Goal: Learn about a topic

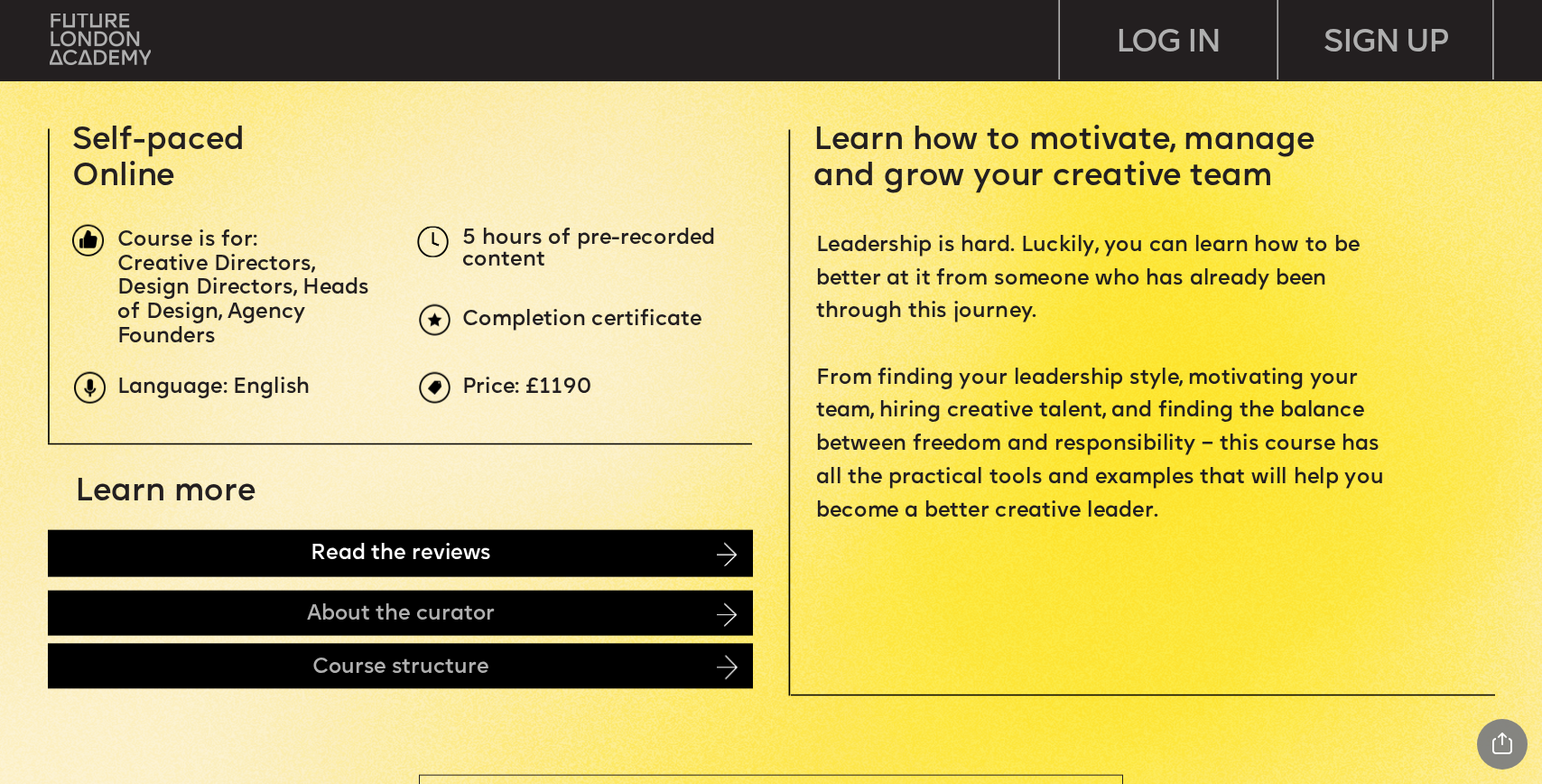
scroll to position [705, 0]
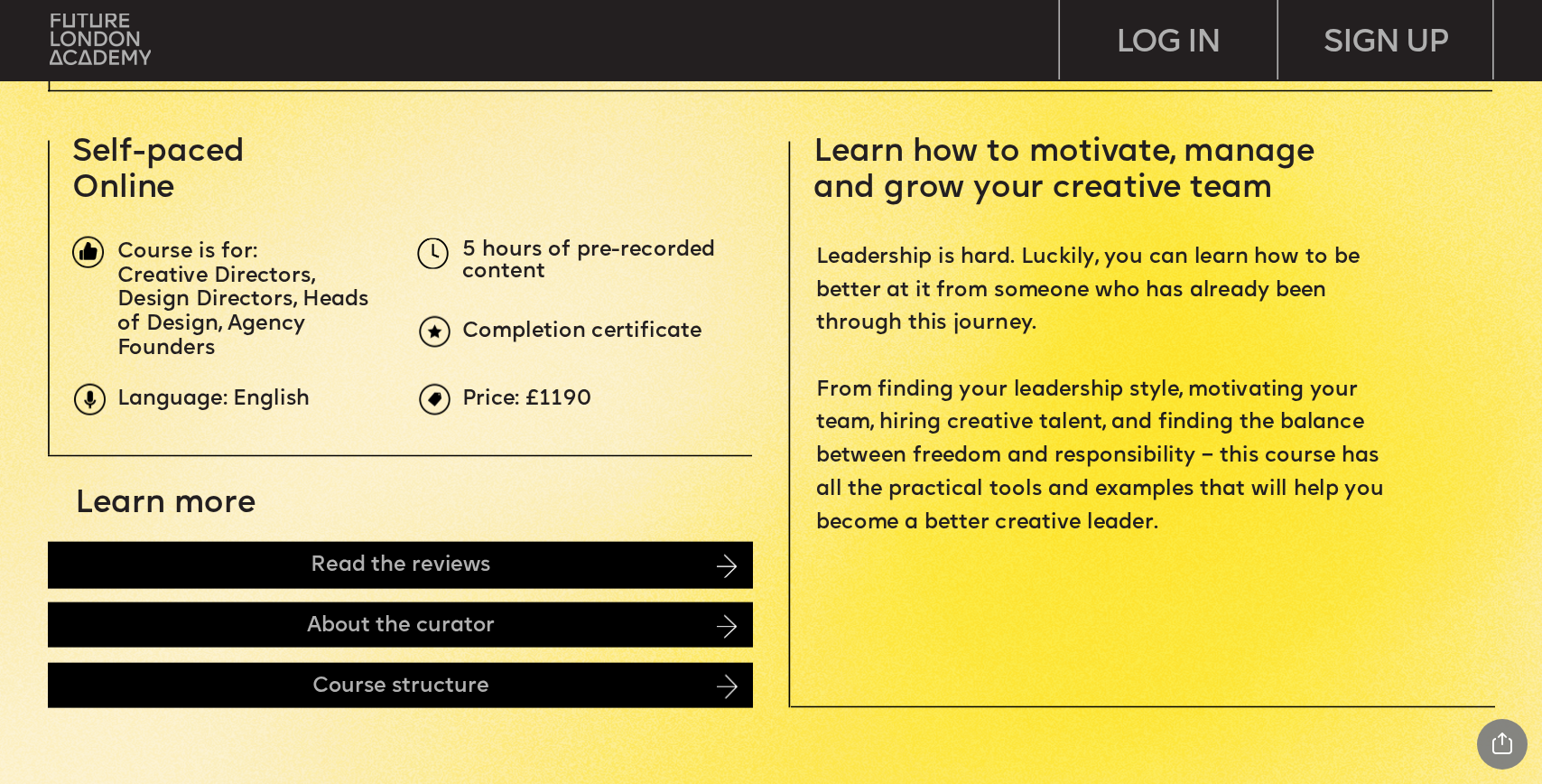
click at [556, 405] on span "Price: £1190" at bounding box center [526, 399] width 129 height 23
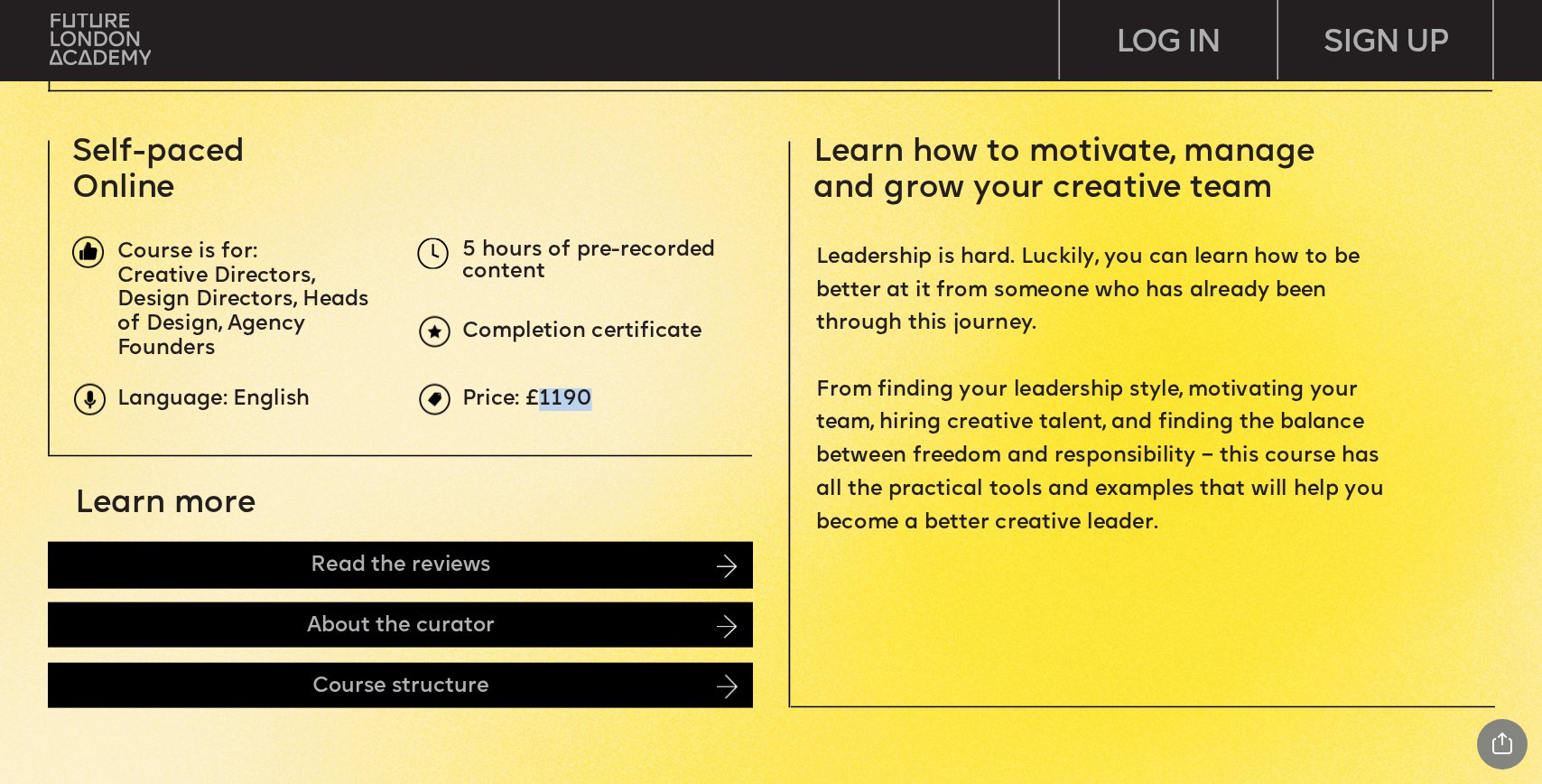
click at [556, 405] on span "Price: £1190" at bounding box center [526, 399] width 129 height 23
click at [566, 399] on span "Price: £1190" at bounding box center [526, 399] width 129 height 23
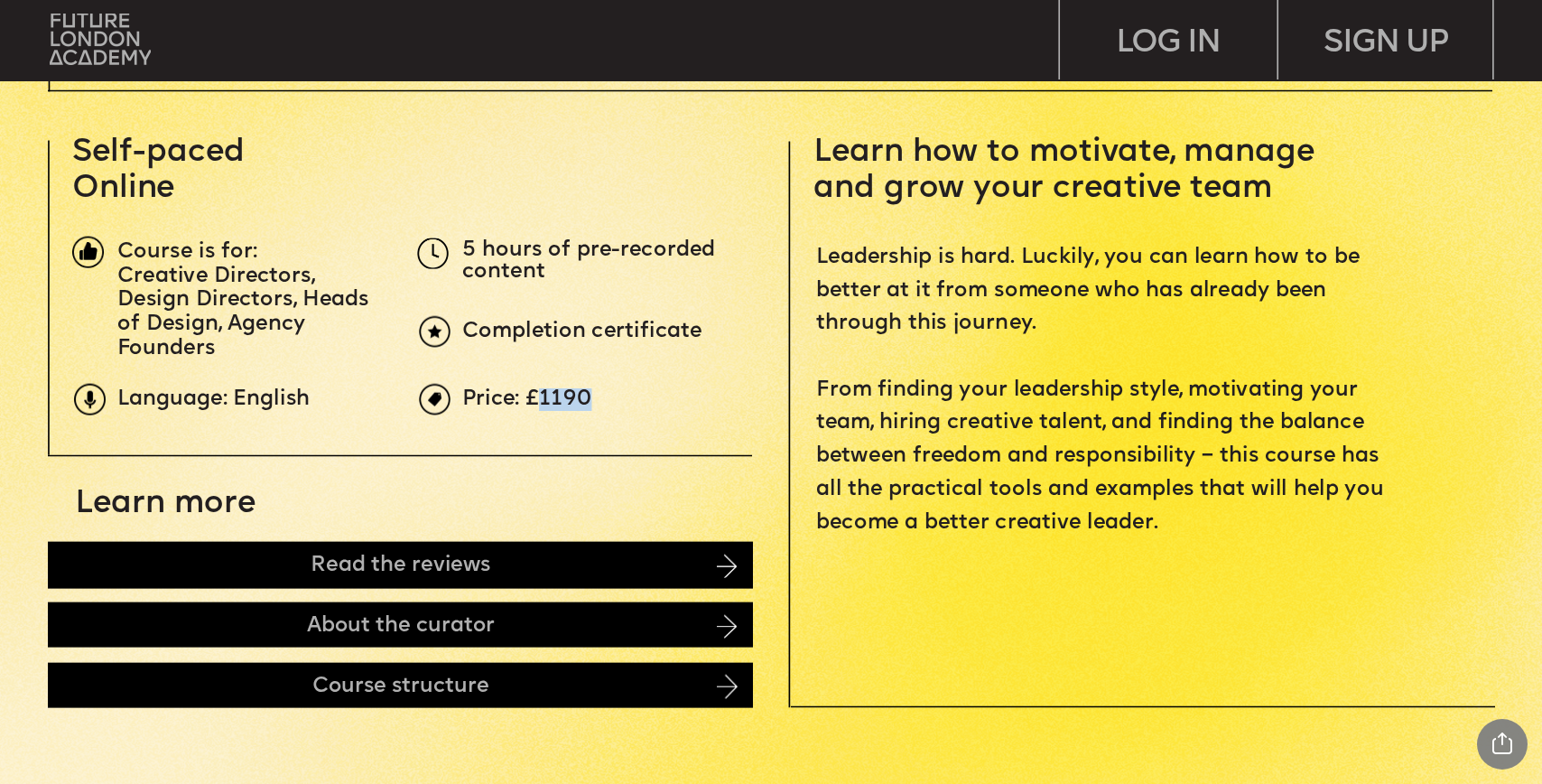
click at [433, 333] on img at bounding box center [435, 332] width 32 height 32
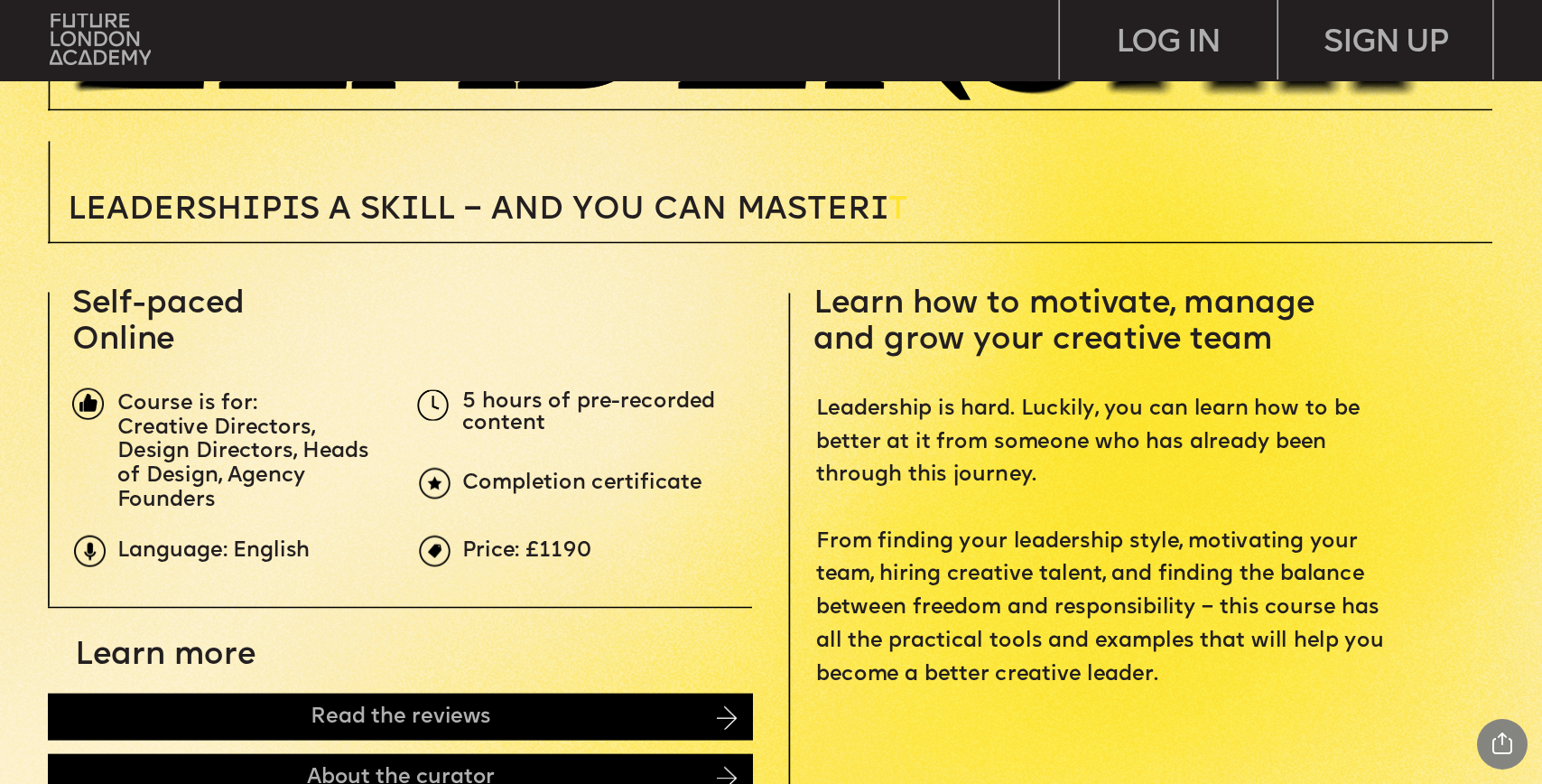
scroll to position [442, 0]
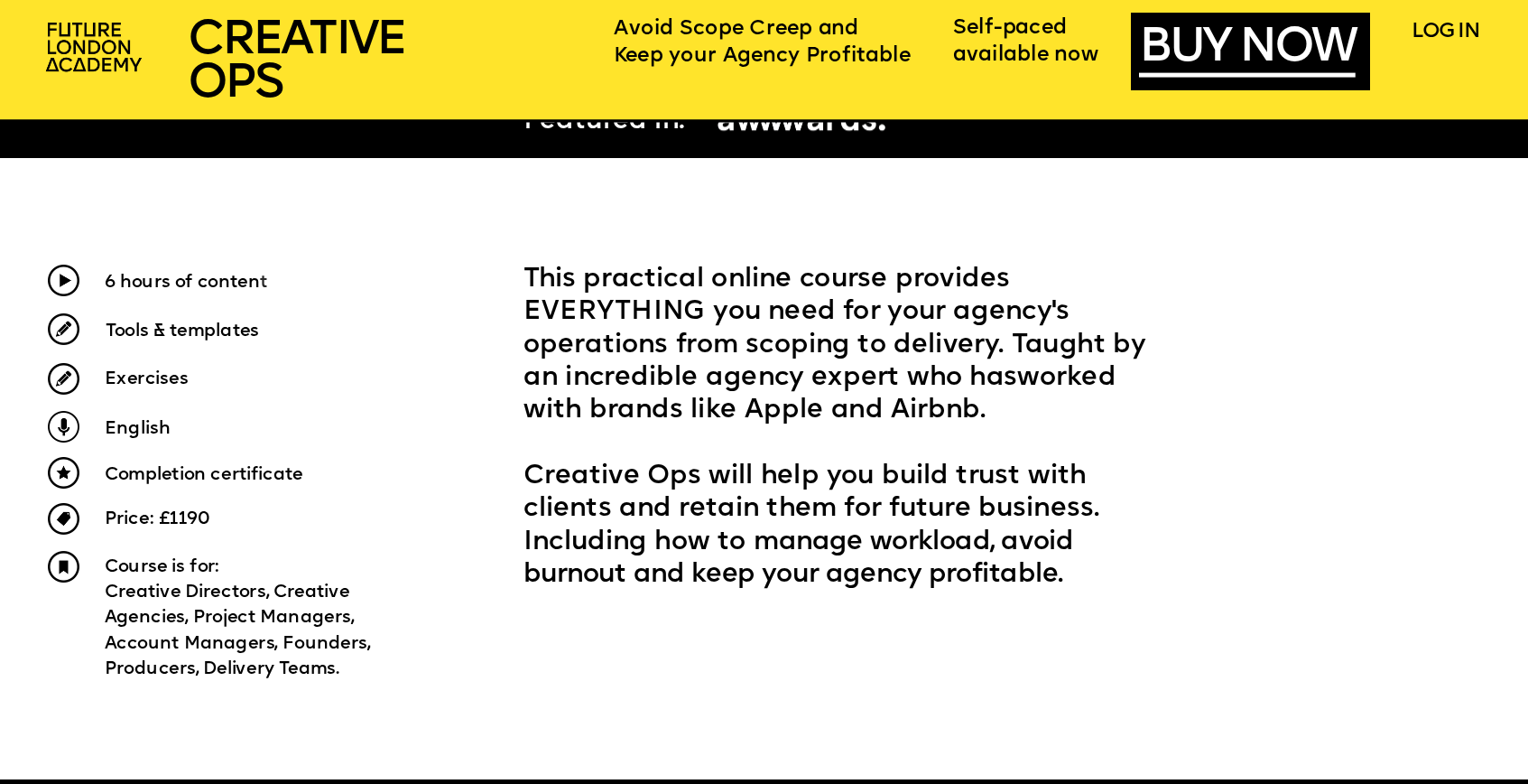
scroll to position [781, 0]
